Goal: Task Accomplishment & Management: Manage account settings

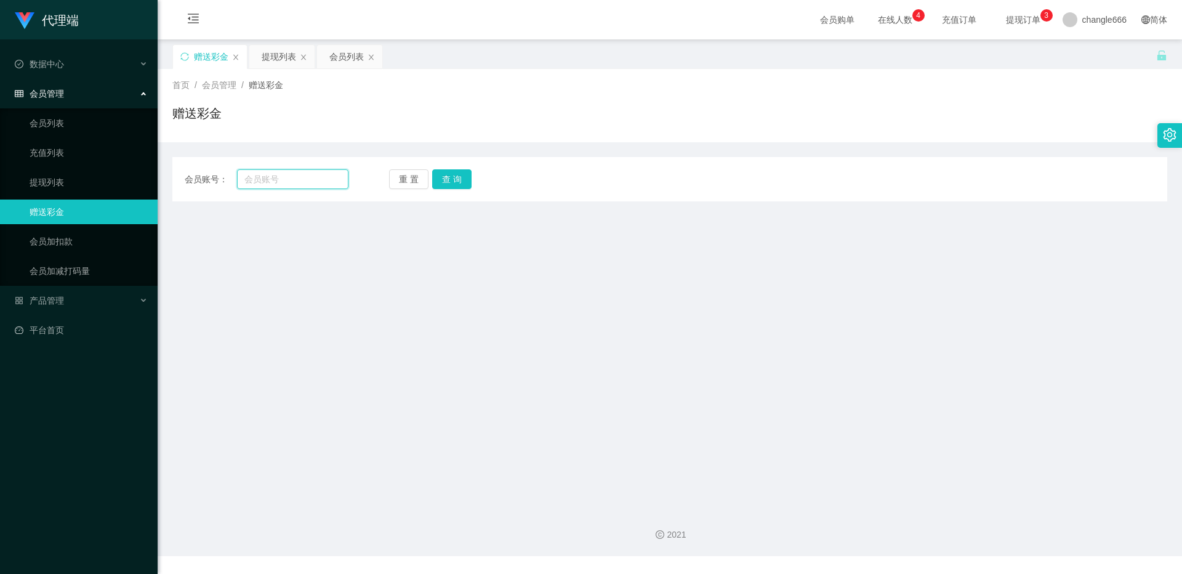
click at [309, 177] on input "text" at bounding box center [292, 179] width 111 height 20
paste input "好的，首先给您介绍下这是帮品牌商家做虚拟数据引流，帮助商家完成平台当天需求的限时数据，提高官方知名度和真实交易量，全程无任何费用，相当于线下门店请人排队吸引客…"
type input "好的，首先给您介绍下这是帮品牌商家做虚拟数据引流，帮助商家完成平台当天需求的限时数据，提高官方知名度和真实交易量，全程无任何费用，相当于线下门店请人排队吸引客…"
click at [311, 164] on div "会员账号： 重 置 查 询 会员账号 会员姓名 账号余额 操作类型 彩金加款 彩金扣款 金额 确 定" at bounding box center [669, 179] width 995 height 44
click at [311, 170] on input "text" at bounding box center [292, 179] width 111 height 20
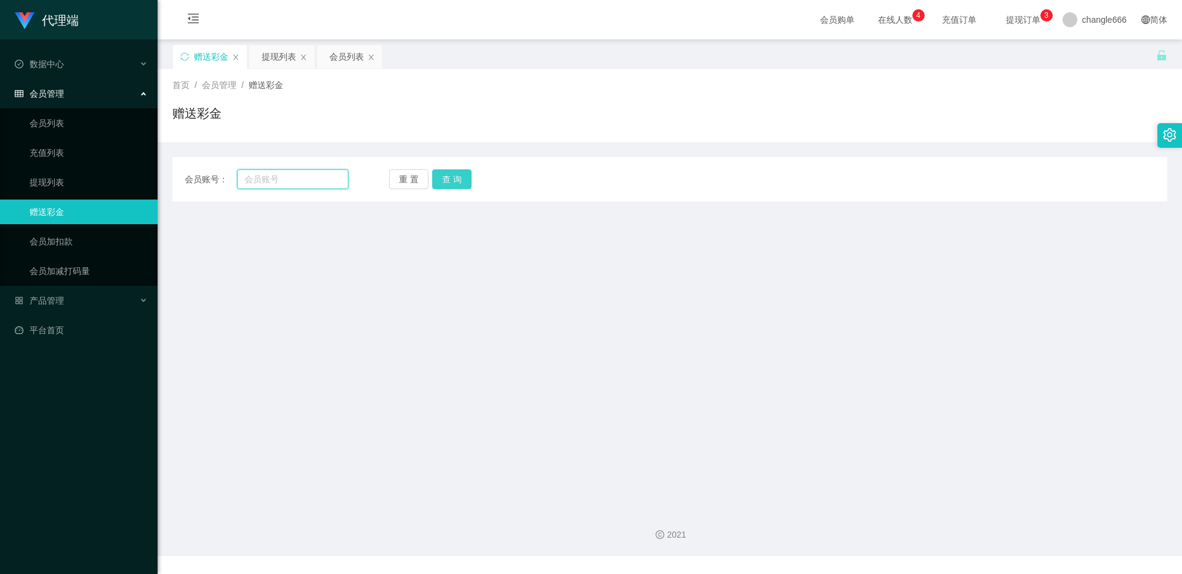
paste input "Lc123456"
type input "Lc123456"
click at [447, 178] on button "查 询" at bounding box center [451, 179] width 39 height 20
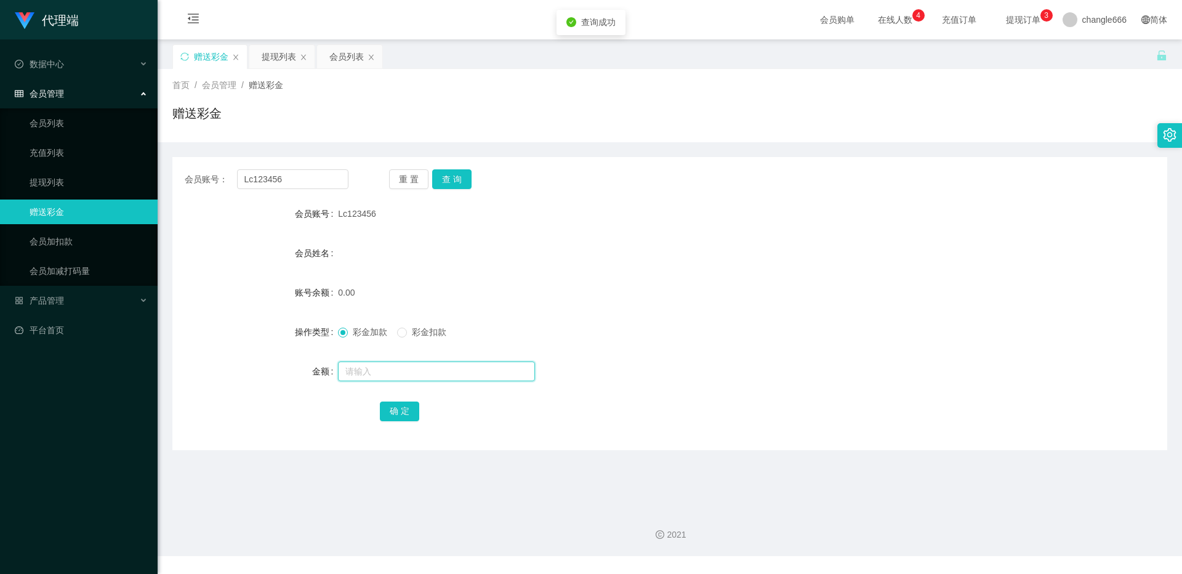
click at [382, 367] on input "text" at bounding box center [436, 371] width 197 height 20
type input "100"
click at [398, 403] on button "确 定" at bounding box center [399, 411] width 39 height 20
click at [483, 283] on div "100.00" at bounding box center [628, 292] width 580 height 25
click at [452, 180] on button "查 询" at bounding box center [451, 179] width 39 height 20
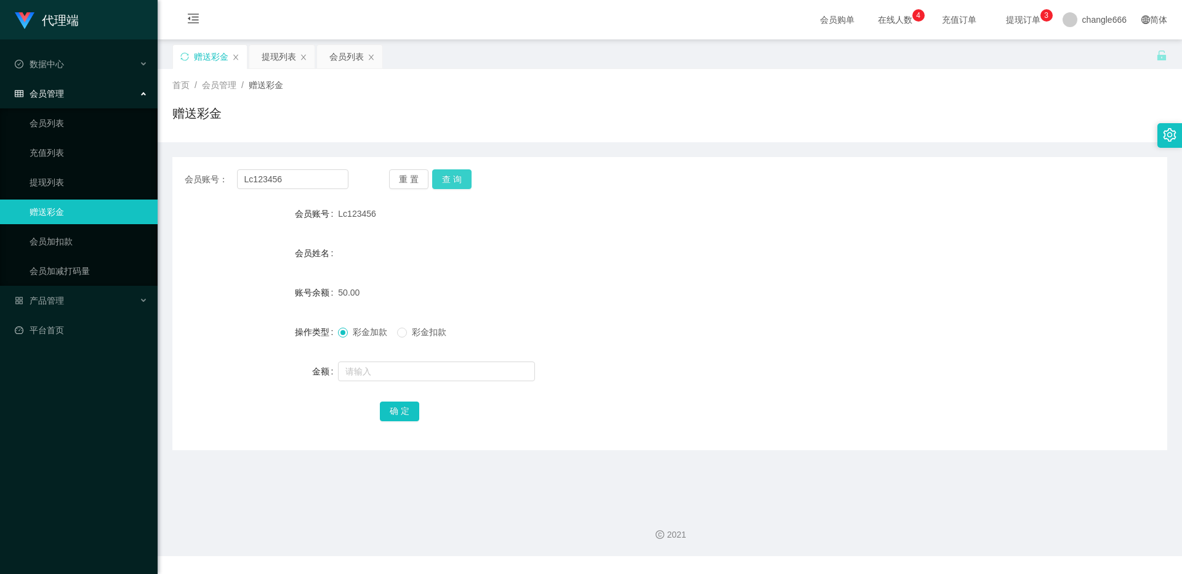
click at [450, 181] on button "查 询" at bounding box center [451, 179] width 39 height 20
click at [462, 179] on button "查 询" at bounding box center [451, 179] width 39 height 20
click at [447, 184] on button "查 询" at bounding box center [451, 179] width 39 height 20
click at [452, 178] on button "查 询" at bounding box center [451, 179] width 39 height 20
click at [453, 174] on button "查 询" at bounding box center [451, 179] width 39 height 20
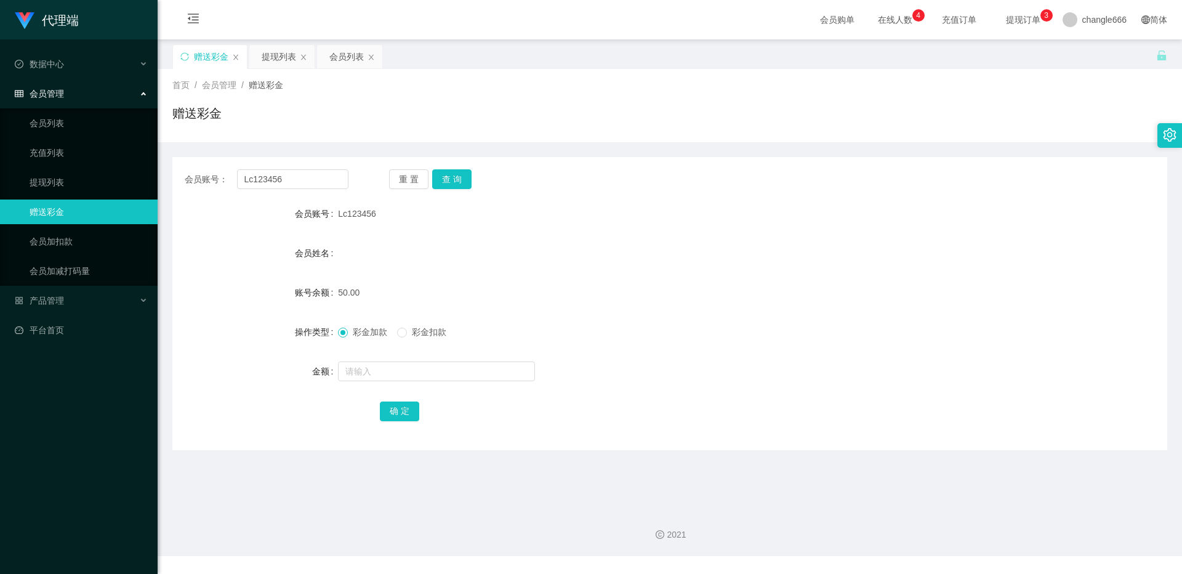
click at [358, 381] on div at bounding box center [628, 371] width 580 height 25
click at [366, 373] on input "text" at bounding box center [436, 371] width 197 height 20
type input "78"
click at [393, 411] on button "确 定" at bounding box center [399, 411] width 39 height 20
click at [460, 190] on div "会员账号： Lc123456 重 置 查 询 会员账号 Lc123456 会员姓名 账号余额 128.00 操作类型 彩金加款 彩金扣款 金额 确 定" at bounding box center [669, 303] width 995 height 293
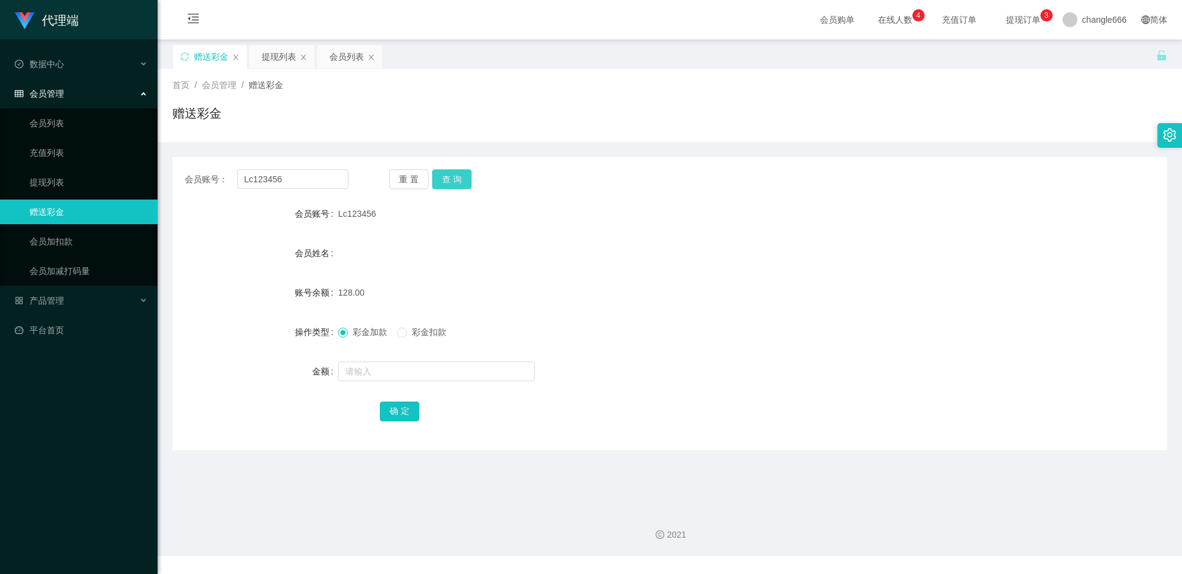
click at [460, 182] on button "查 询" at bounding box center [451, 179] width 39 height 20
click at [468, 173] on button "查 询" at bounding box center [451, 179] width 39 height 20
click at [289, 66] on div "提现列表" at bounding box center [279, 56] width 34 height 23
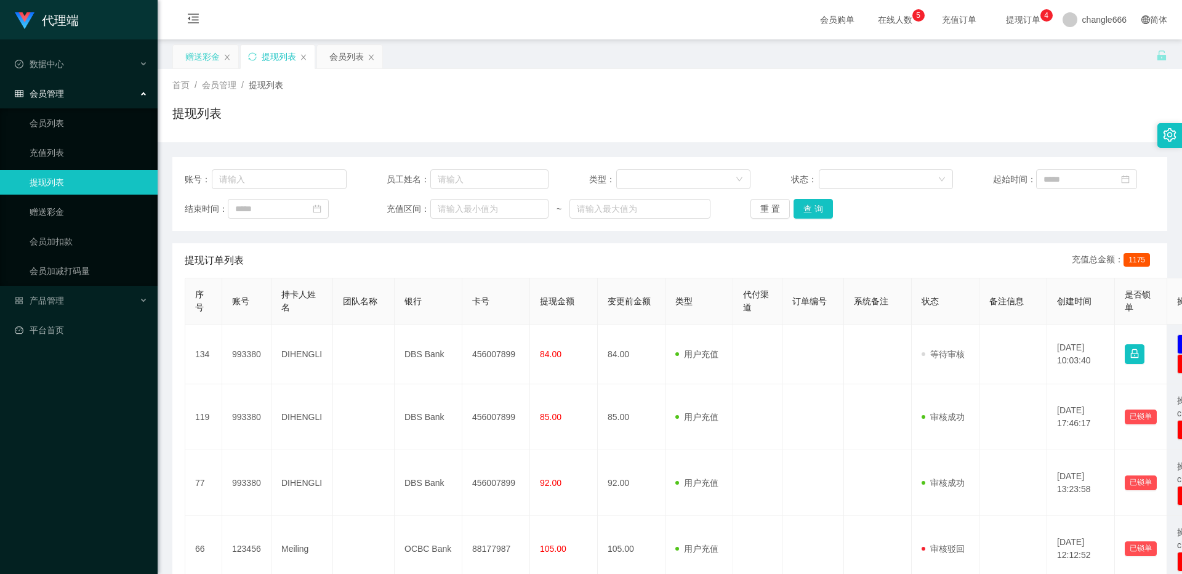
click at [214, 58] on div "赠送彩金" at bounding box center [202, 56] width 34 height 23
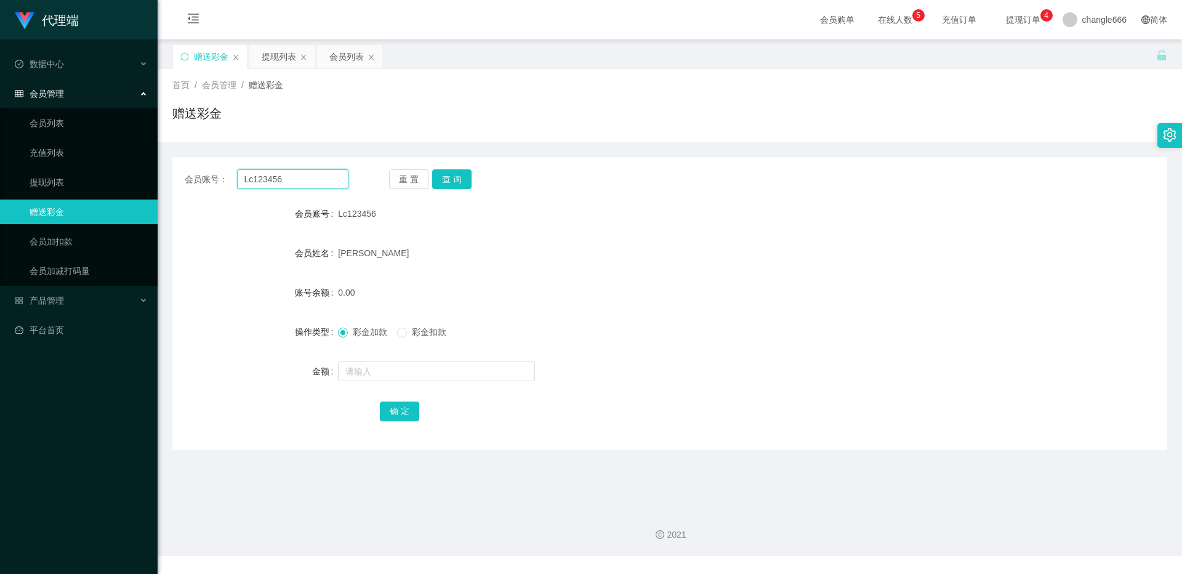
click at [257, 179] on input "Lc123456" at bounding box center [292, 179] width 111 height 20
click at [281, 57] on div "提现列表" at bounding box center [279, 56] width 34 height 23
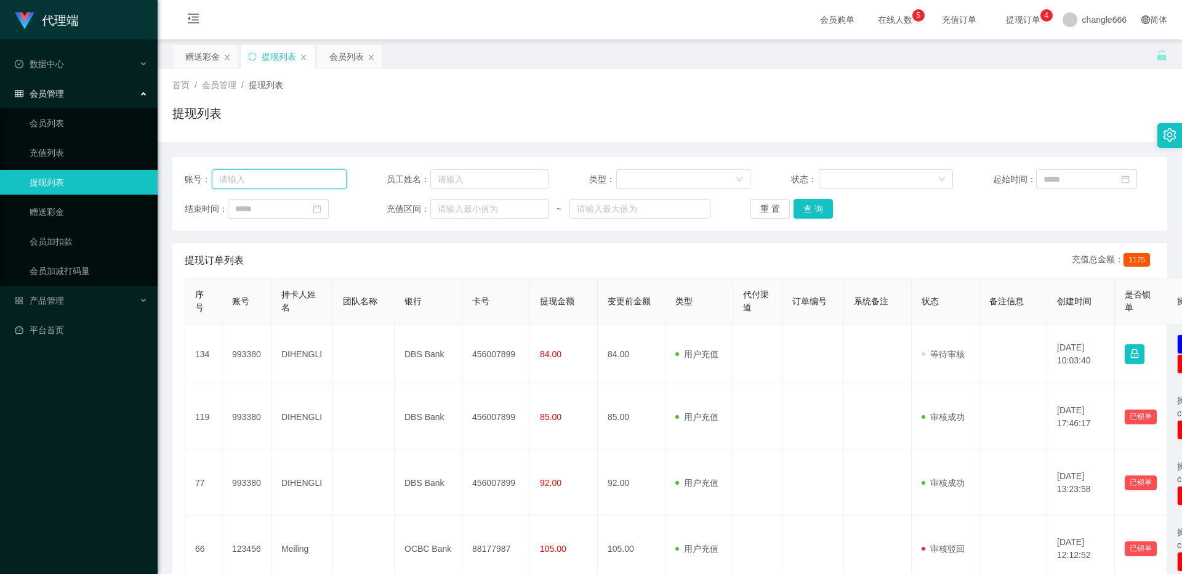
click at [324, 177] on input "text" at bounding box center [279, 179] width 135 height 20
paste input "Lc123456"
type input "Lc123456"
click at [809, 216] on button "查 询" at bounding box center [812, 209] width 39 height 20
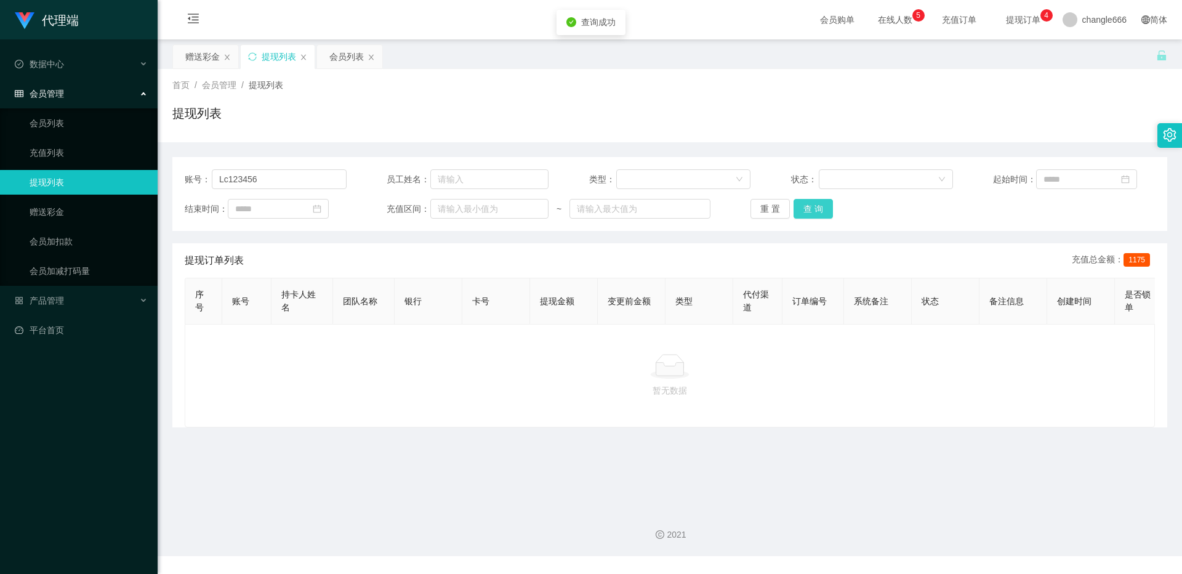
click at [826, 219] on div "账号： Lc123456 员工姓名： 类型： 状态： 起始时间： 结束时间： 充值区间： ~ 重 置 查 询" at bounding box center [669, 194] width 995 height 74
click at [825, 211] on button "查 询" at bounding box center [812, 209] width 39 height 20
click at [825, 211] on div "重 置 查 询" at bounding box center [831, 209] width 162 height 20
